Goal: Find specific page/section: Find specific page/section

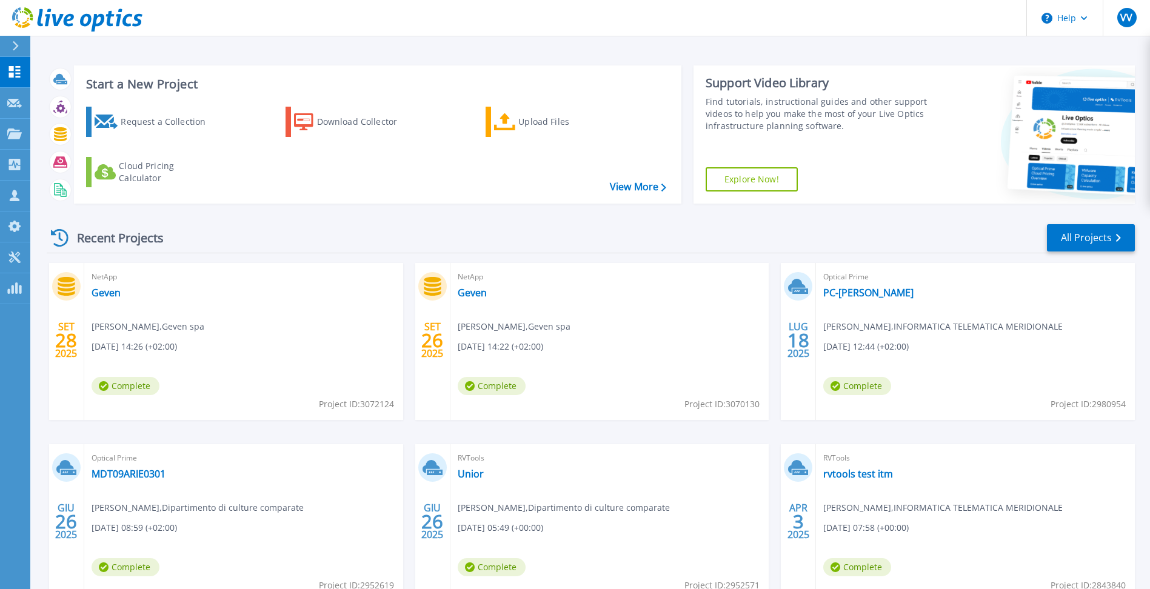
click at [398, 232] on div "Recent Projects All Projects" at bounding box center [591, 238] width 1088 height 30
click at [521, 221] on div "Recent Projects All Projects SET 28 2025 NetApp Geven Sergio Godono , Geven spa…" at bounding box center [591, 424] width 1088 height 422
click at [61, 241] on icon at bounding box center [60, 238] width 18 height 18
click at [1086, 241] on link "All Projects" at bounding box center [1091, 237] width 88 height 27
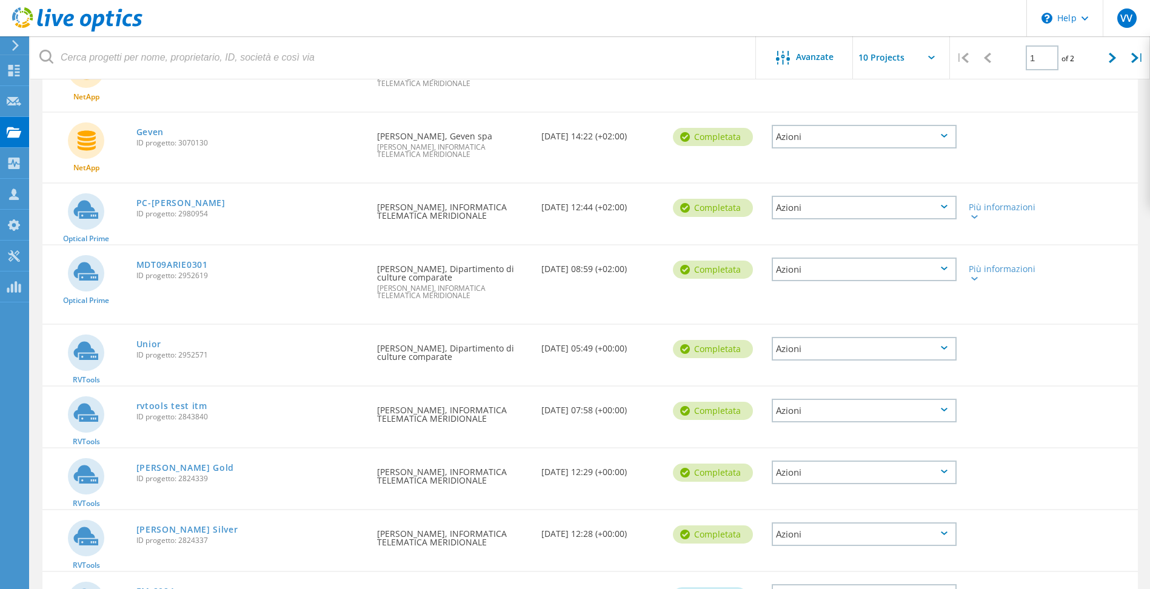
scroll to position [336, 0]
